Goal: Entertainment & Leisure: Consume media (video, audio)

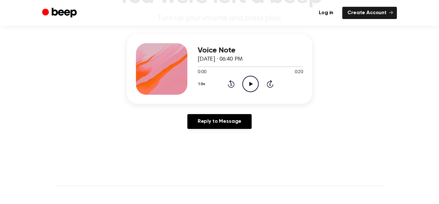
click at [244, 85] on icon "Play Audio" at bounding box center [250, 84] width 16 height 16
click at [258, 87] on icon "Play Audio" at bounding box center [250, 84] width 16 height 16
click at [253, 83] on icon "Play Audio" at bounding box center [250, 84] width 16 height 16
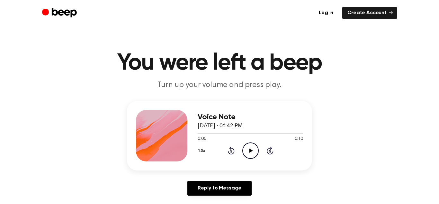
click at [250, 153] on icon "Play Audio" at bounding box center [250, 150] width 16 height 16
click at [249, 147] on icon "Play Audio" at bounding box center [250, 150] width 16 height 16
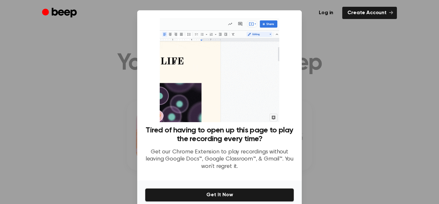
scroll to position [29, 0]
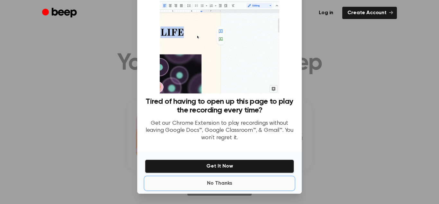
click at [226, 186] on button "No Thanks" at bounding box center [219, 183] width 149 height 13
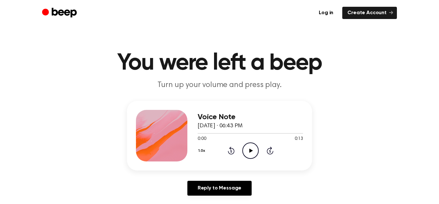
click at [256, 146] on icon "Play Audio" at bounding box center [250, 150] width 16 height 16
click at [250, 147] on icon "Play Audio" at bounding box center [250, 150] width 16 height 16
click at [254, 148] on icon "Play Audio" at bounding box center [250, 150] width 16 height 16
click at [247, 146] on icon "Play Audio" at bounding box center [250, 150] width 16 height 16
click at [249, 146] on icon "Play Audio" at bounding box center [250, 150] width 16 height 16
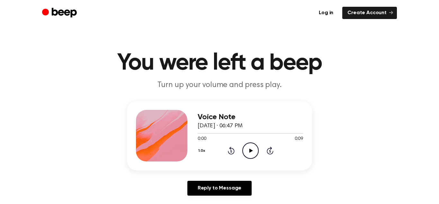
click at [250, 148] on icon "Play Audio" at bounding box center [250, 150] width 16 height 16
click at [249, 148] on icon "Play Audio" at bounding box center [250, 150] width 16 height 16
click at [248, 152] on icon "Play Audio" at bounding box center [250, 150] width 16 height 16
click at [250, 156] on icon "Play Audio" at bounding box center [250, 150] width 16 height 16
click at [253, 150] on icon "Play Audio" at bounding box center [250, 150] width 16 height 16
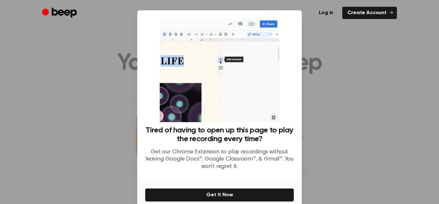
scroll to position [29, 0]
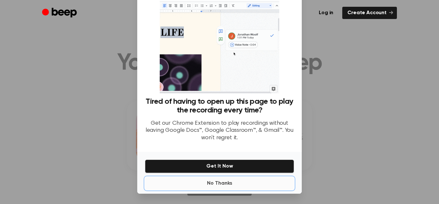
click at [228, 184] on button "No Thanks" at bounding box center [219, 183] width 149 height 13
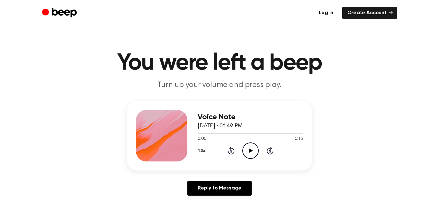
click at [255, 150] on icon "Play Audio" at bounding box center [250, 150] width 16 height 16
click at [244, 153] on icon "Play Audio" at bounding box center [250, 150] width 16 height 16
click at [249, 149] on icon "Play Audio" at bounding box center [250, 150] width 16 height 16
click at [248, 150] on icon "Play Audio" at bounding box center [250, 150] width 16 height 16
click at [248, 153] on icon "Play Audio" at bounding box center [250, 150] width 16 height 16
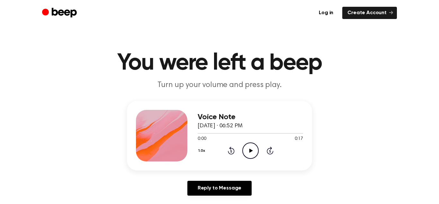
click at [254, 148] on icon "Play Audio" at bounding box center [250, 150] width 16 height 16
click at [251, 152] on icon "Play Audio" at bounding box center [250, 150] width 16 height 16
click at [251, 146] on icon "Play Audio" at bounding box center [250, 150] width 16 height 16
click at [251, 145] on icon "Play Audio" at bounding box center [250, 150] width 16 height 16
